Goal: Task Accomplishment & Management: Complete application form

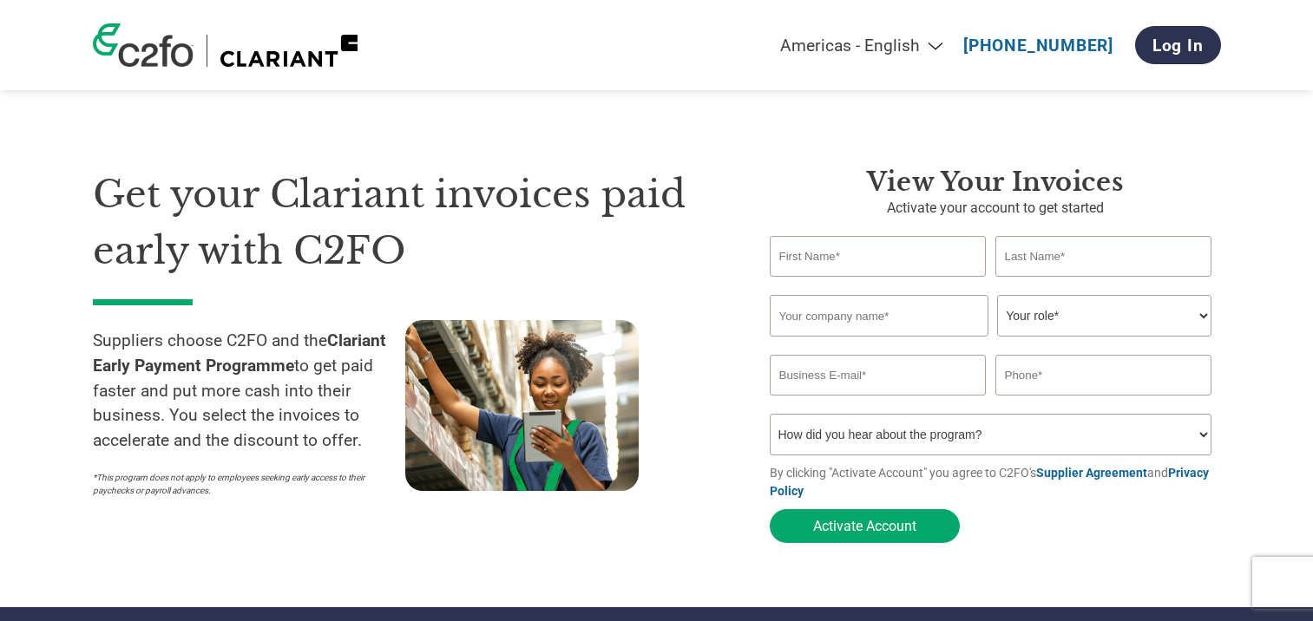
select select "en-[GEOGRAPHIC_DATA]"
click at [938, 257] on input "text" at bounding box center [878, 256] width 217 height 41
type input "[PERSON_NAME]"
type input "Couldwell"
type input "BHP LLP"
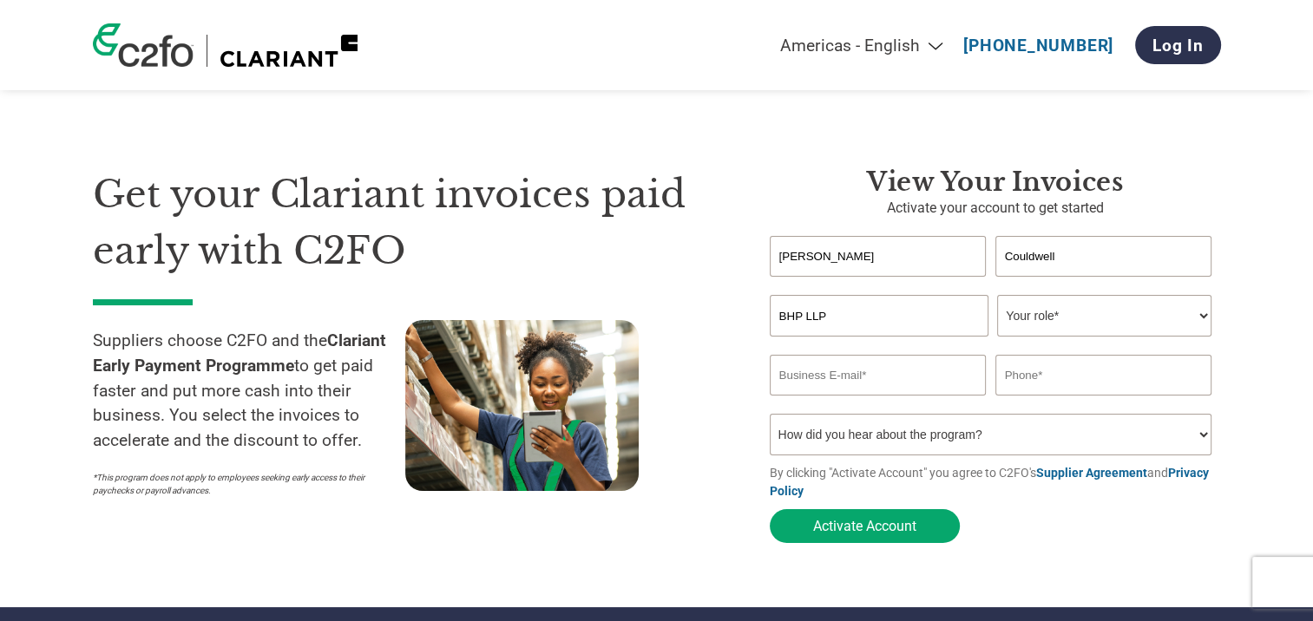
type input "[PERSON_NAME][EMAIL_ADDRESS][DOMAIN_NAME]"
type input "01142667171"
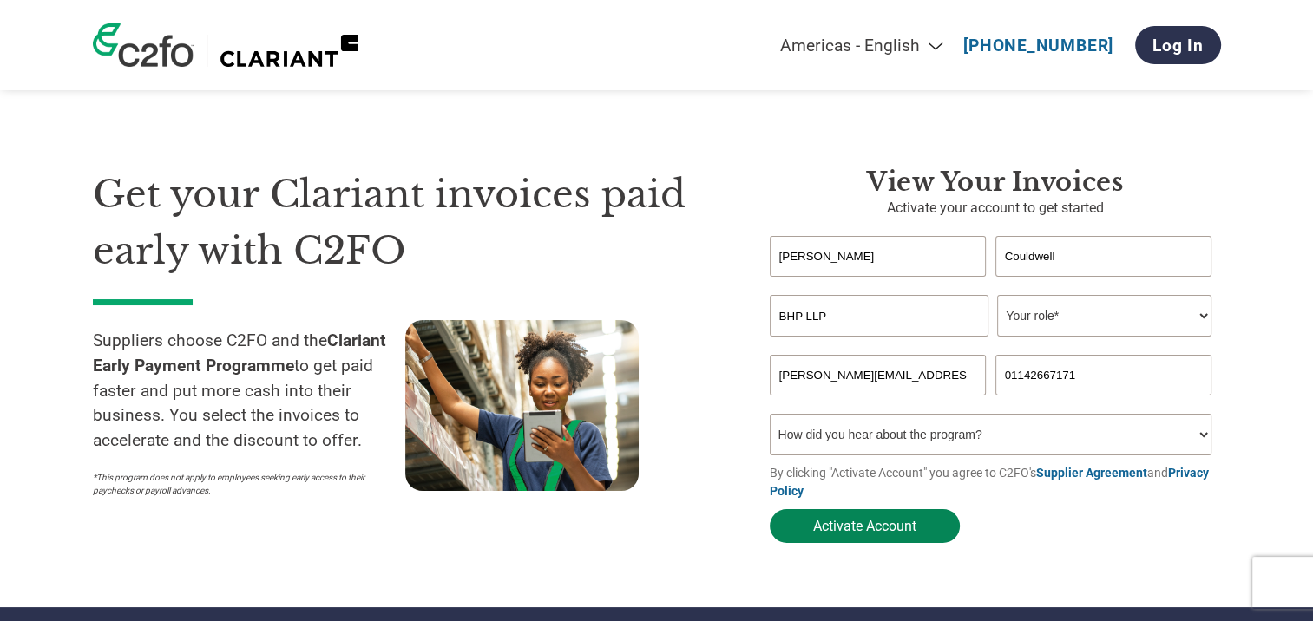
click at [900, 526] on button "Activate Account" at bounding box center [865, 526] width 190 height 34
click at [1061, 308] on select "Your role* CFO Controller Credit Manager Finance Director Treasurer CEO Preside…" at bounding box center [1104, 316] width 214 height 42
select select "CREDIT_MANAGER"
click at [997, 296] on select "Your role* CFO Controller Credit Manager Finance Director Treasurer CEO Preside…" at bounding box center [1104, 316] width 214 height 42
click at [898, 441] on select "How did you hear about the program? Received a letter Email Social Media Online…" at bounding box center [991, 435] width 443 height 42
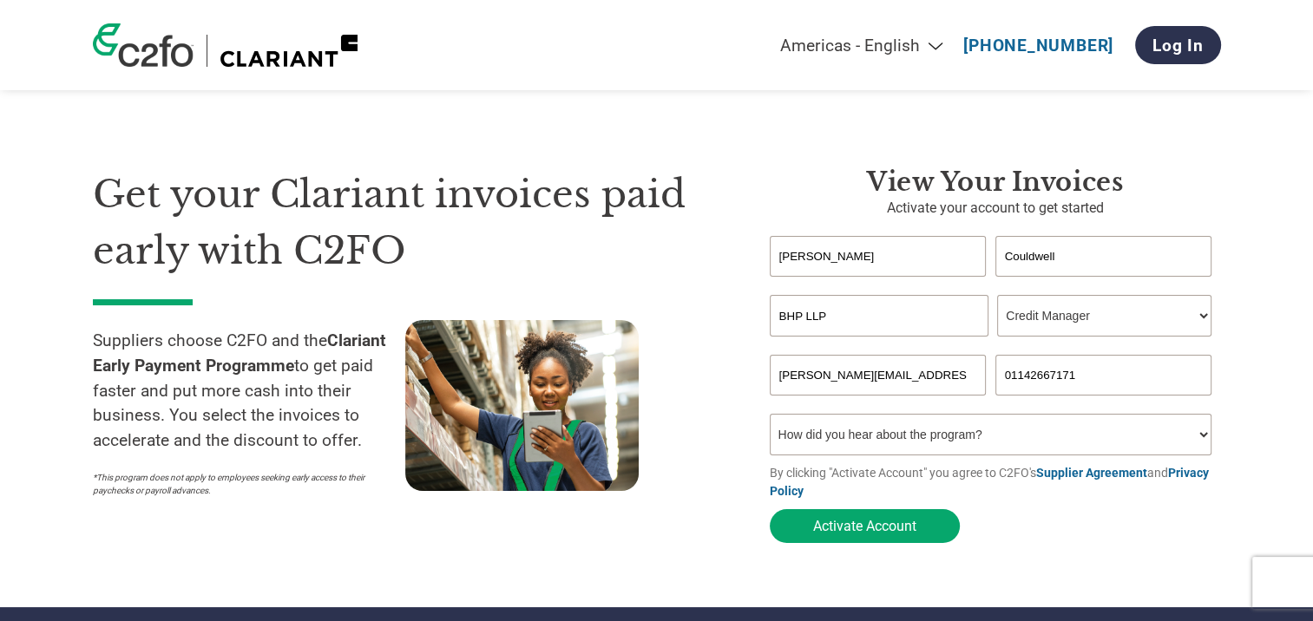
select select "Email"
click at [770, 417] on select "How did you hear about the program? Received a letter Email Social Media Online…" at bounding box center [991, 435] width 443 height 42
click at [906, 528] on button "Activate Account" at bounding box center [865, 526] width 190 height 34
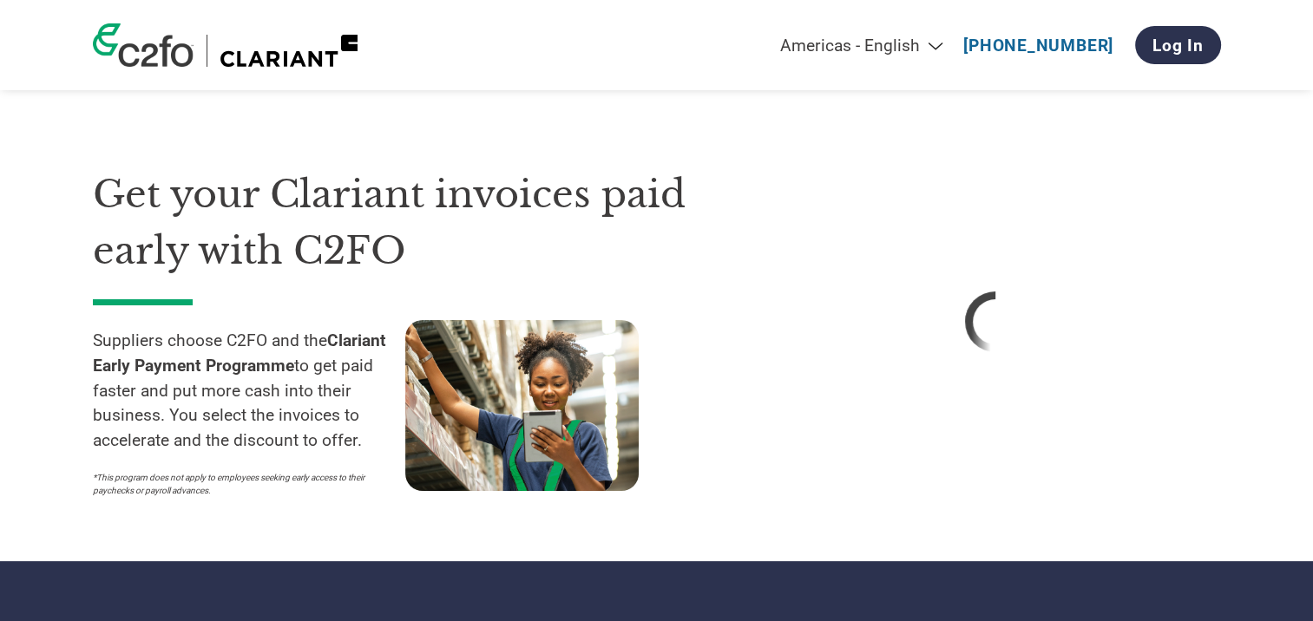
select select "en-[GEOGRAPHIC_DATA]"
